Goal: Transaction & Acquisition: Purchase product/service

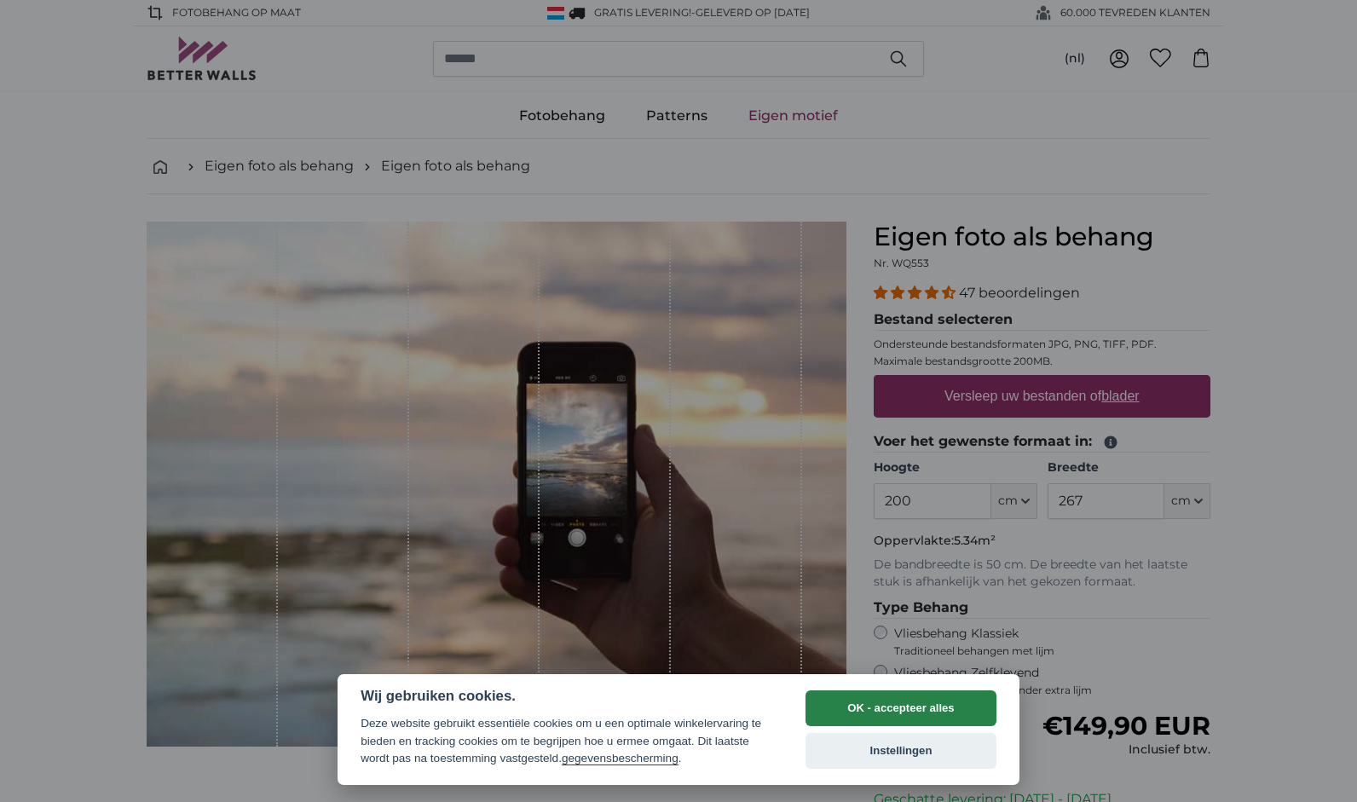
click at [879, 703] on button "OK - accepteer alles" at bounding box center [901, 708] width 191 height 36
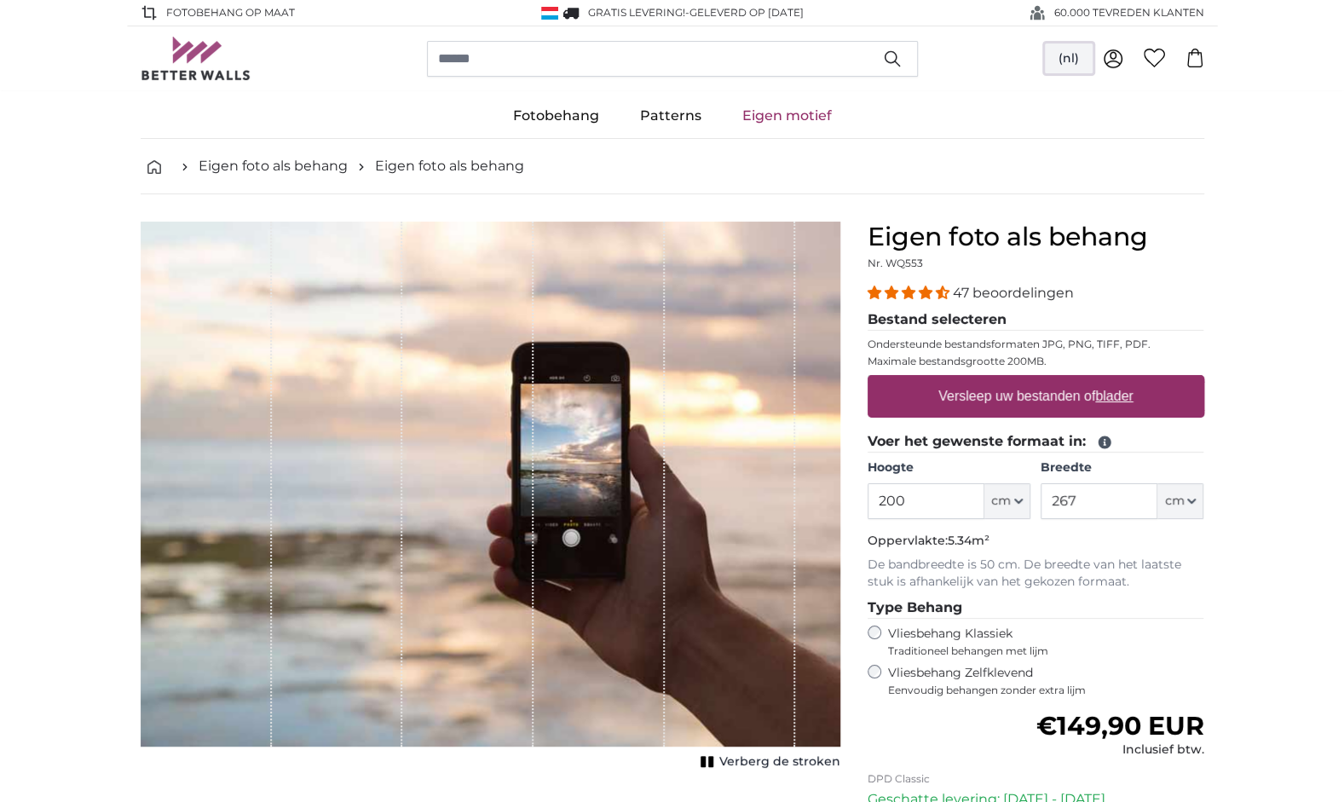
click at [1071, 56] on button "(nl)" at bounding box center [1069, 58] width 48 height 31
click at [1057, 131] on link "Deutsch" at bounding box center [1070, 132] width 150 height 31
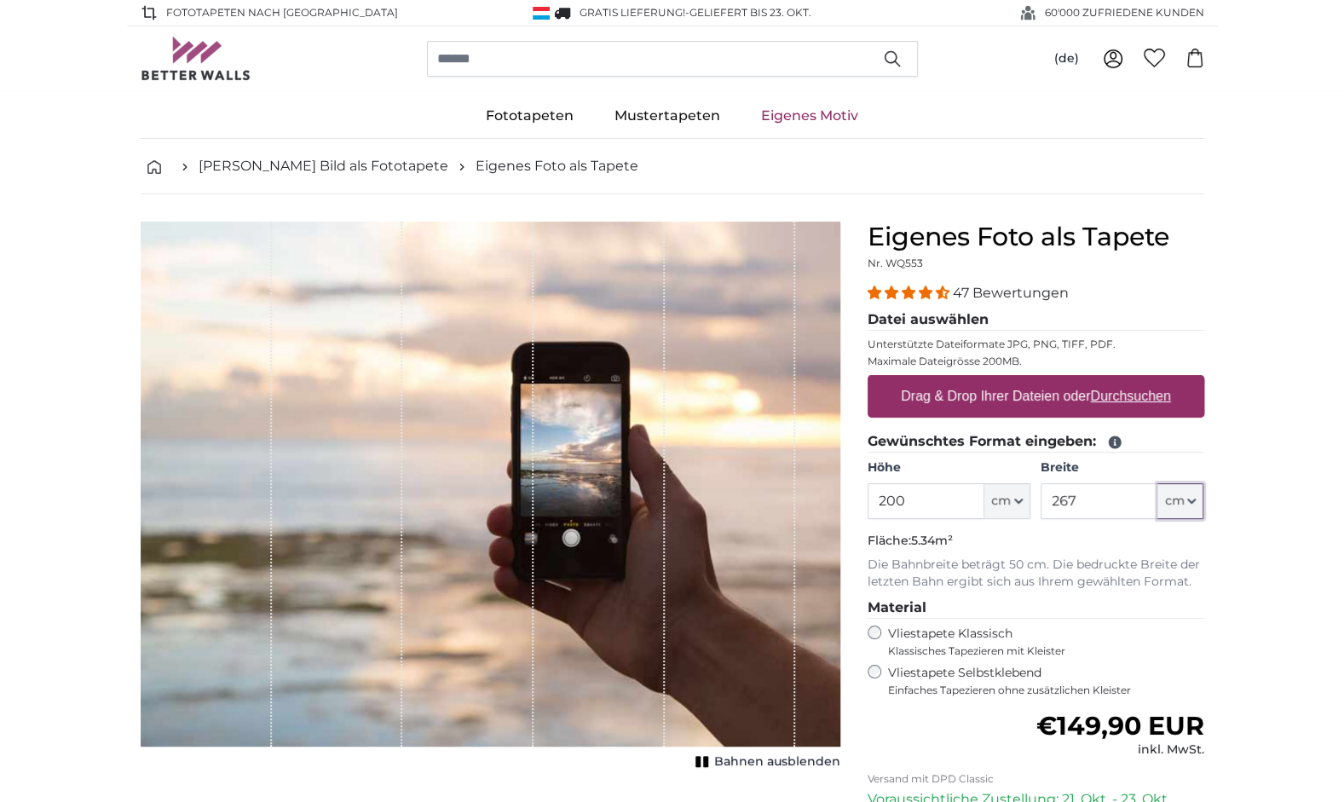
click at [1188, 498] on icon "button" at bounding box center [1191, 501] width 9 height 9
click at [1008, 498] on span "cm" at bounding box center [1001, 501] width 20 height 17
click at [950, 496] on input "200" at bounding box center [926, 501] width 117 height 36
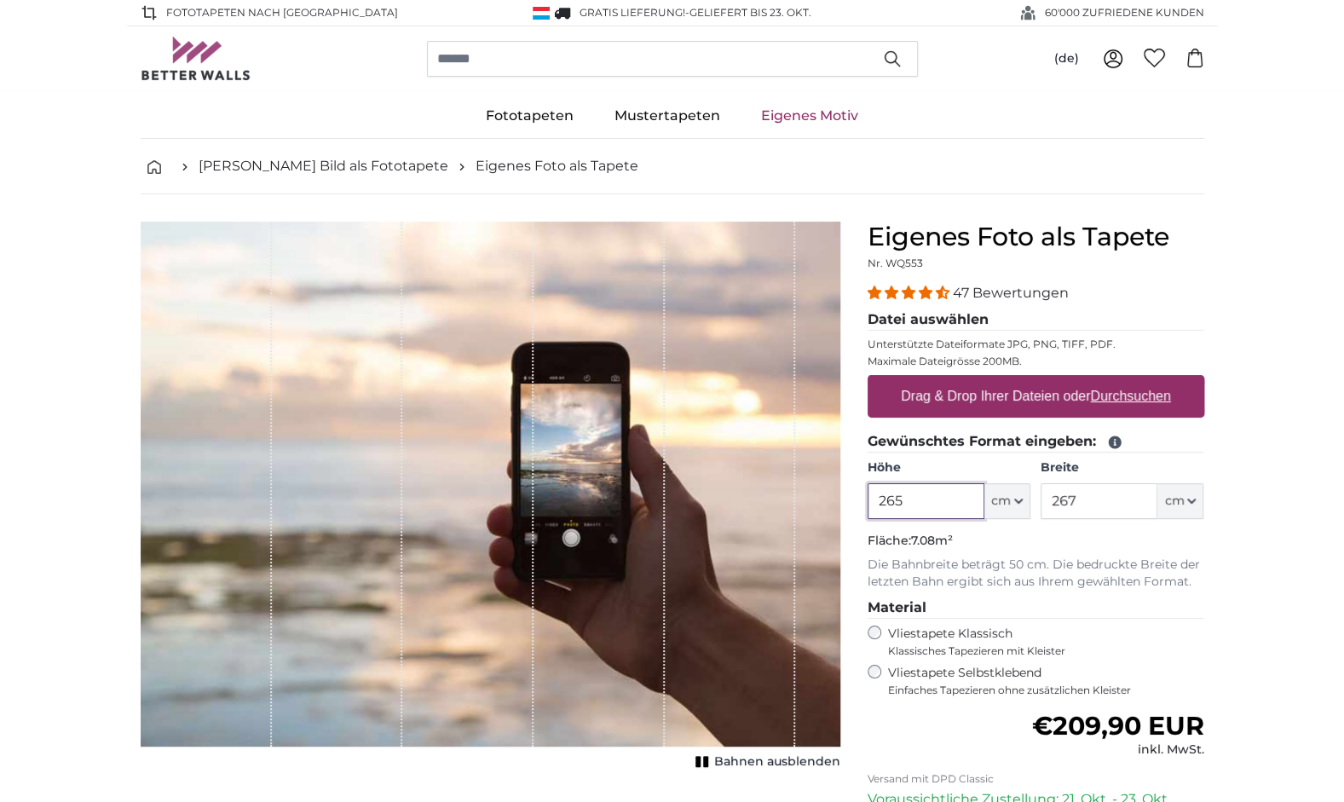
type input "265"
click at [1092, 500] on input "267" at bounding box center [1099, 501] width 117 height 36
type input "400"
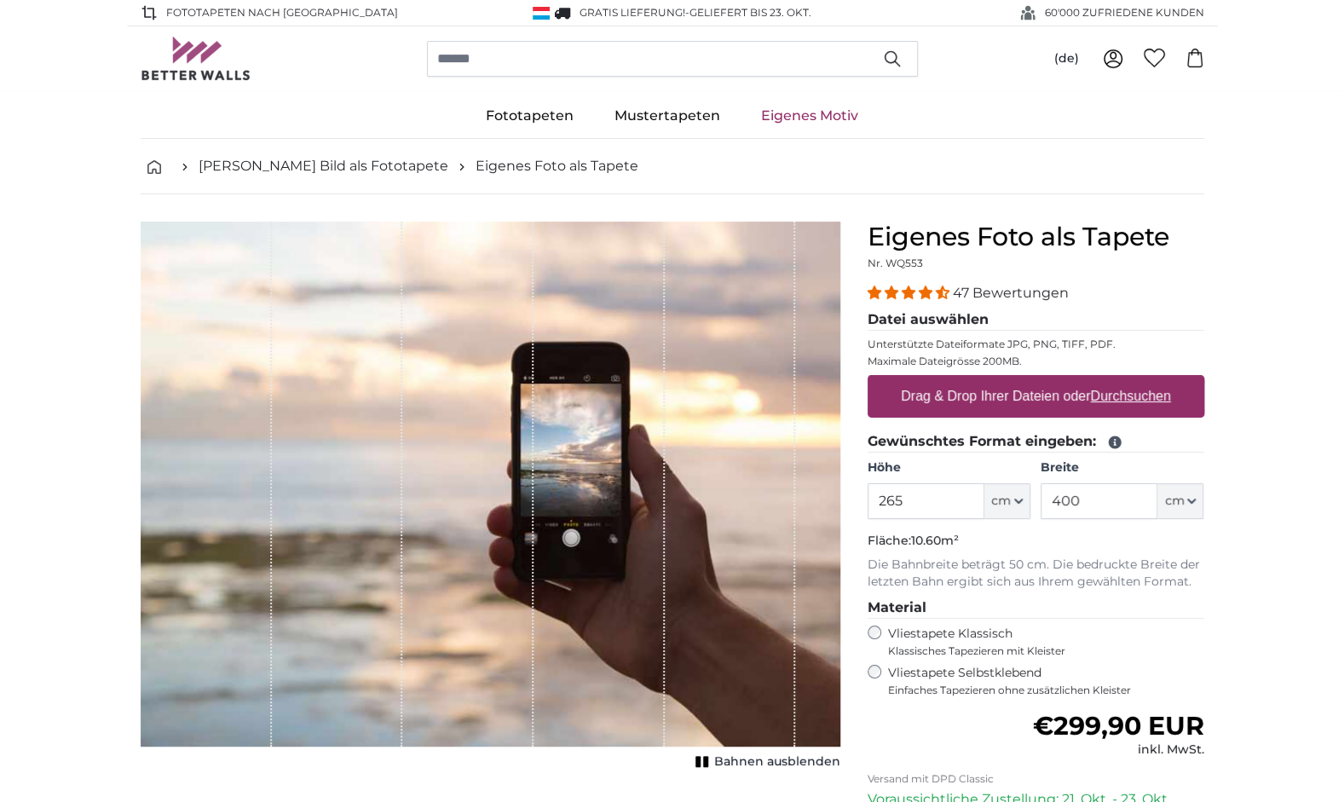
click at [1006, 390] on label "Drag & Drop Ihrer Dateien oder Durchsuchen" at bounding box center [1036, 396] width 284 height 34
click at [1006, 380] on input "Drag & Drop Ihrer Dateien oder Durchsuchen" at bounding box center [1036, 377] width 337 height 5
type input "**********"
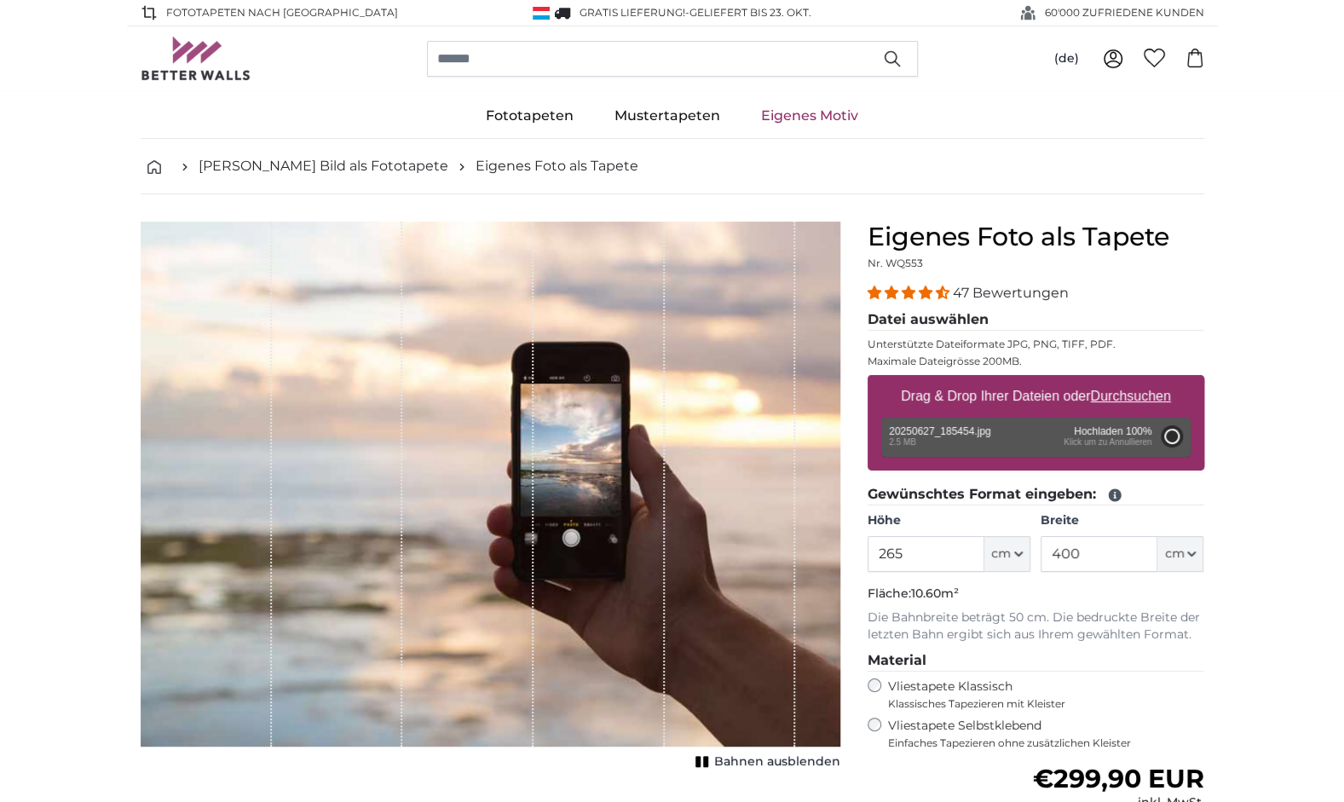
type input "143"
type input "308.9"
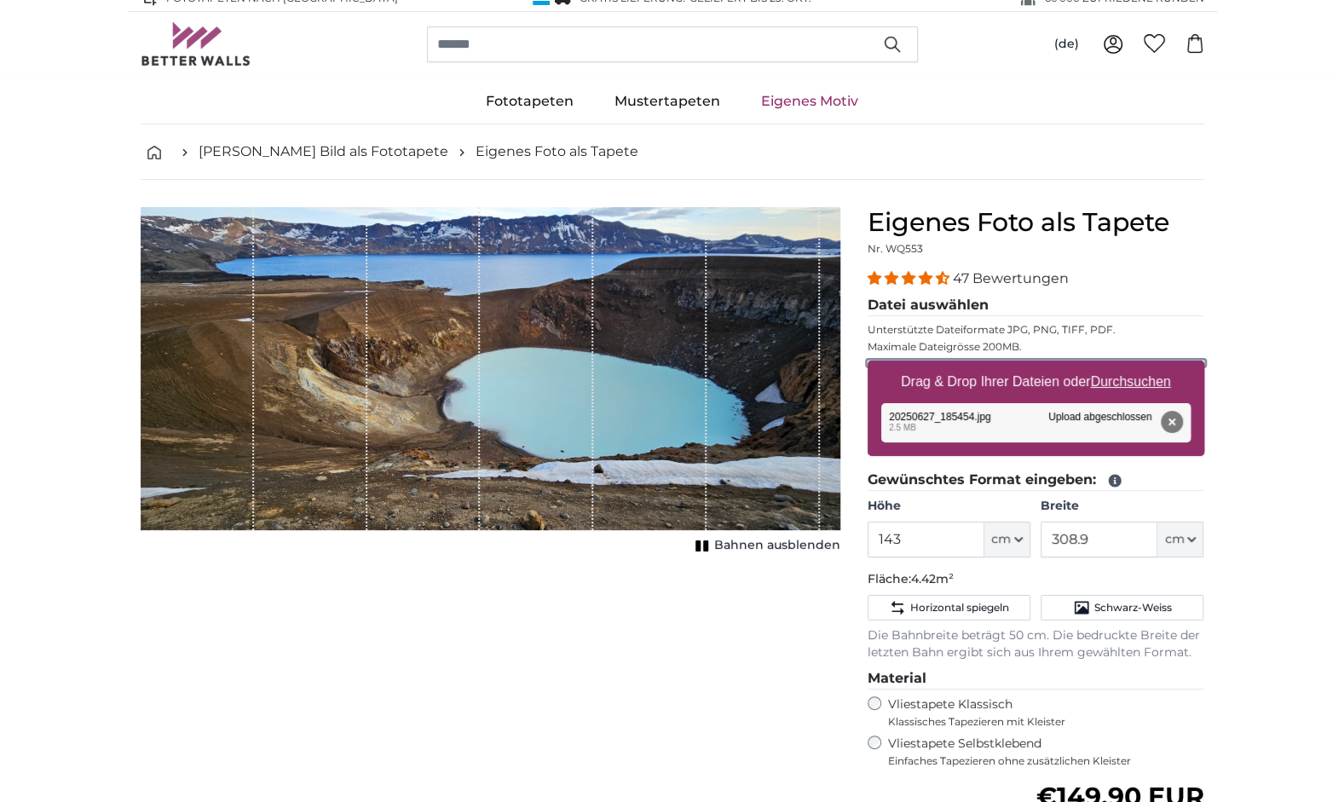
scroll to position [3, 0]
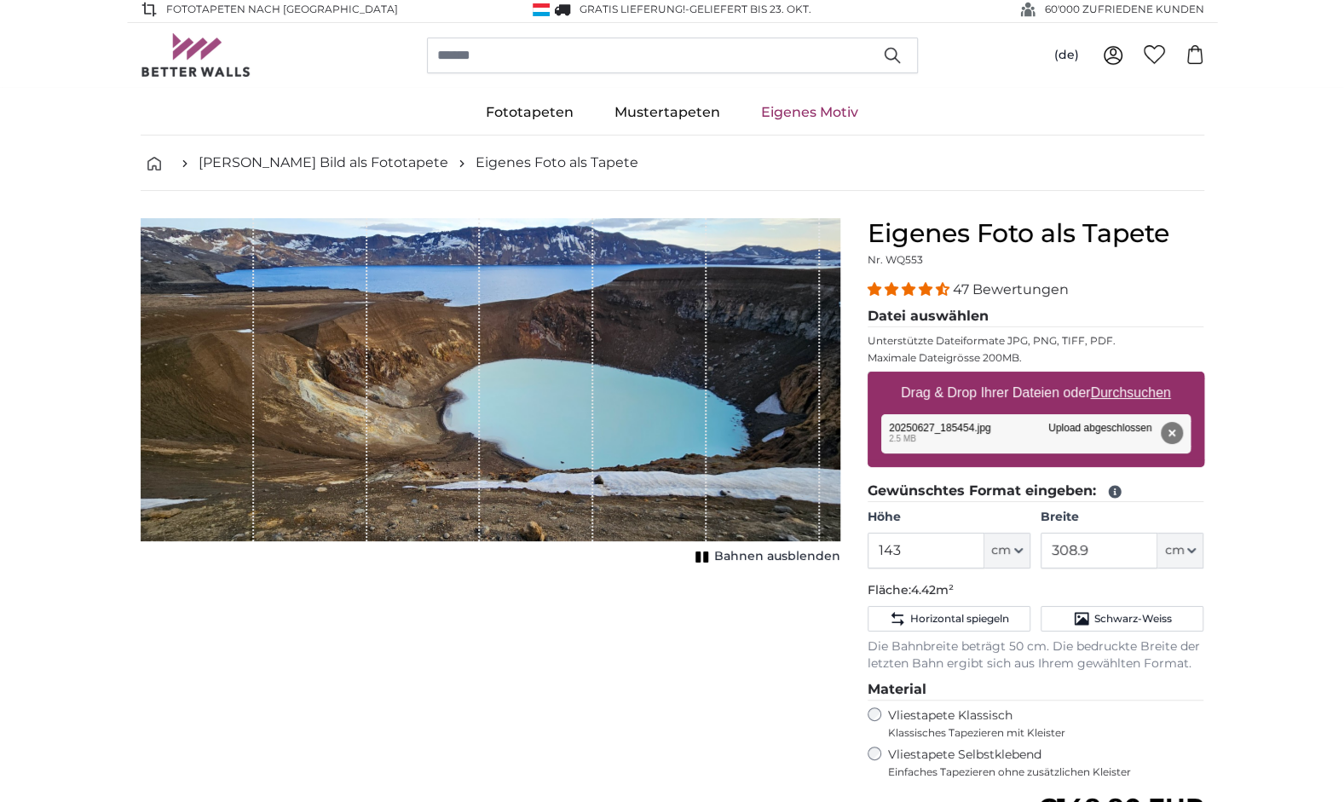
drag, startPoint x: 494, startPoint y: 300, endPoint x: 479, endPoint y: 336, distance: 39.0
click at [479, 336] on div "1 of 1" at bounding box center [490, 379] width 699 height 323
